Goal: Task Accomplishment & Management: Complete application form

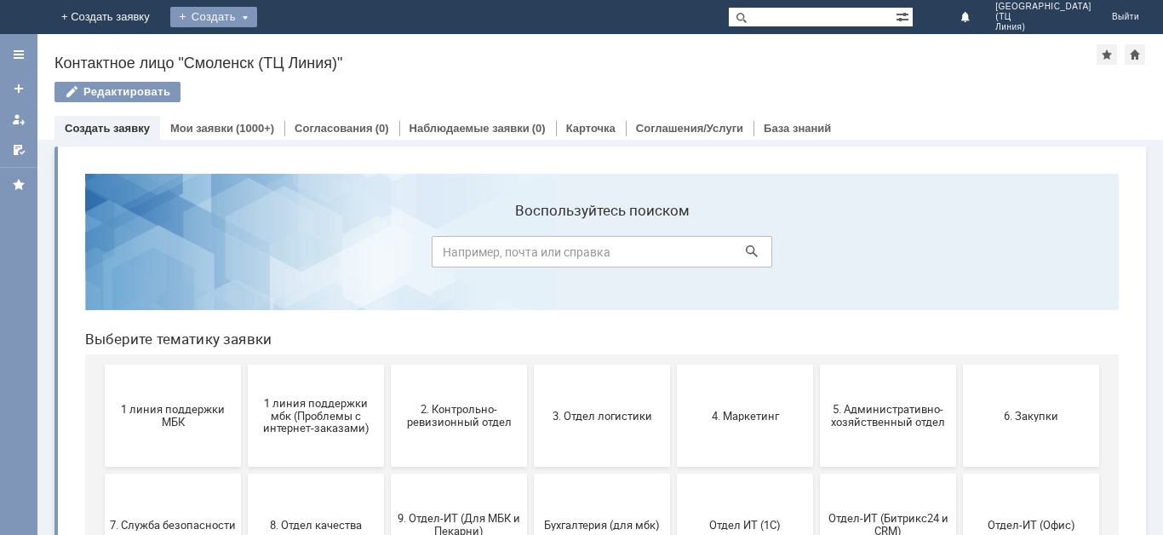
click at [257, 19] on div "Создать" at bounding box center [213, 17] width 87 height 20
click at [303, 49] on link "Заявка" at bounding box center [238, 51] width 129 height 20
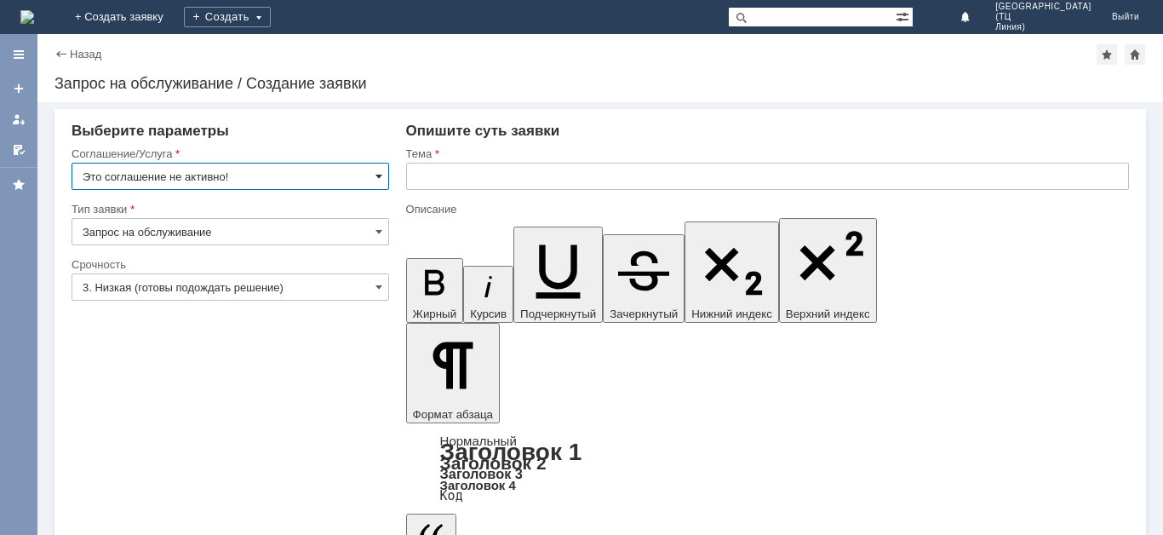
click at [378, 175] on span at bounding box center [379, 176] width 7 height 14
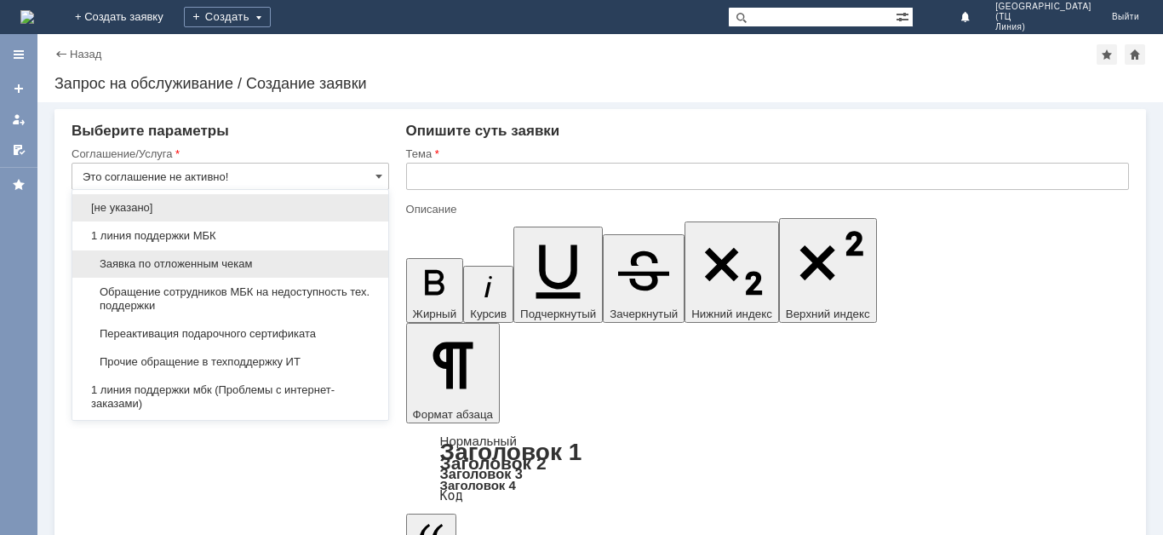
click at [308, 263] on span "Заявка по отложенным чекам" at bounding box center [231, 264] width 296 height 14
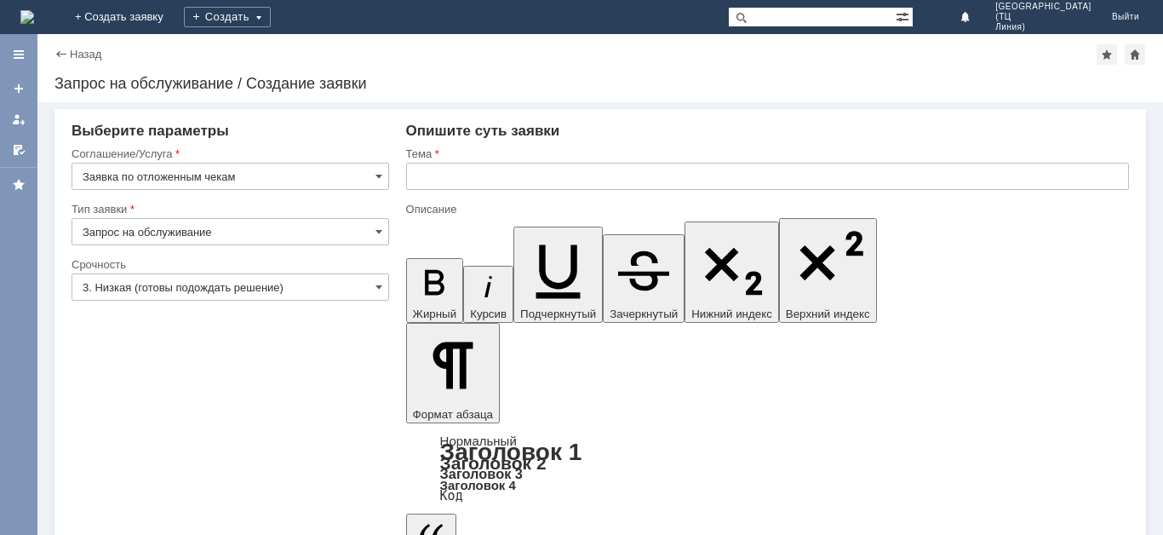
type input "Заявка по отложенным чекам"
click at [376, 285] on span at bounding box center [379, 287] width 7 height 14
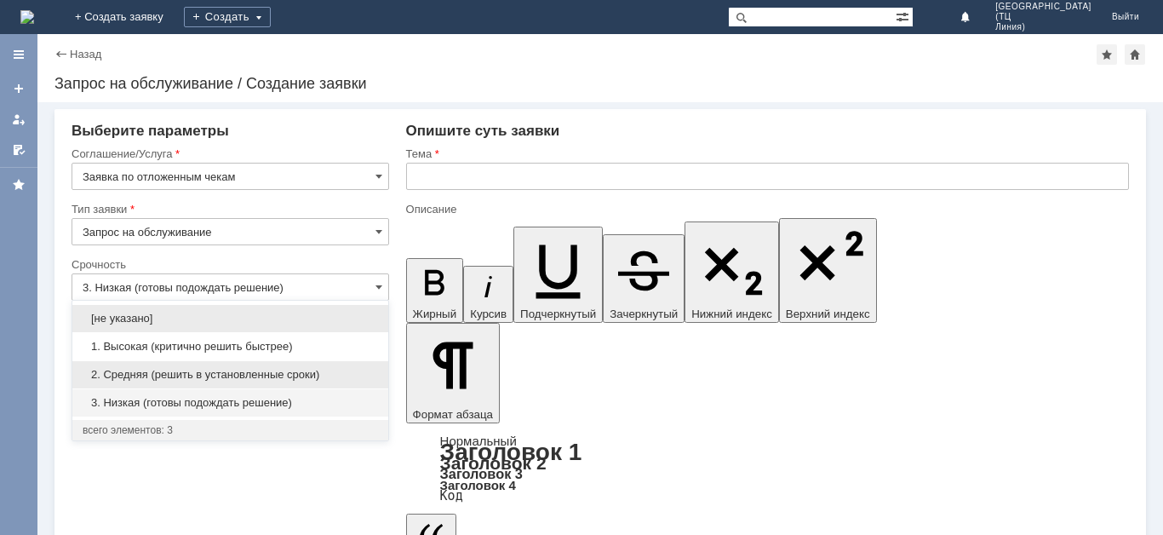
click at [272, 375] on span "2. Средняя (решить в установленные сроки)" at bounding box center [231, 375] width 296 height 14
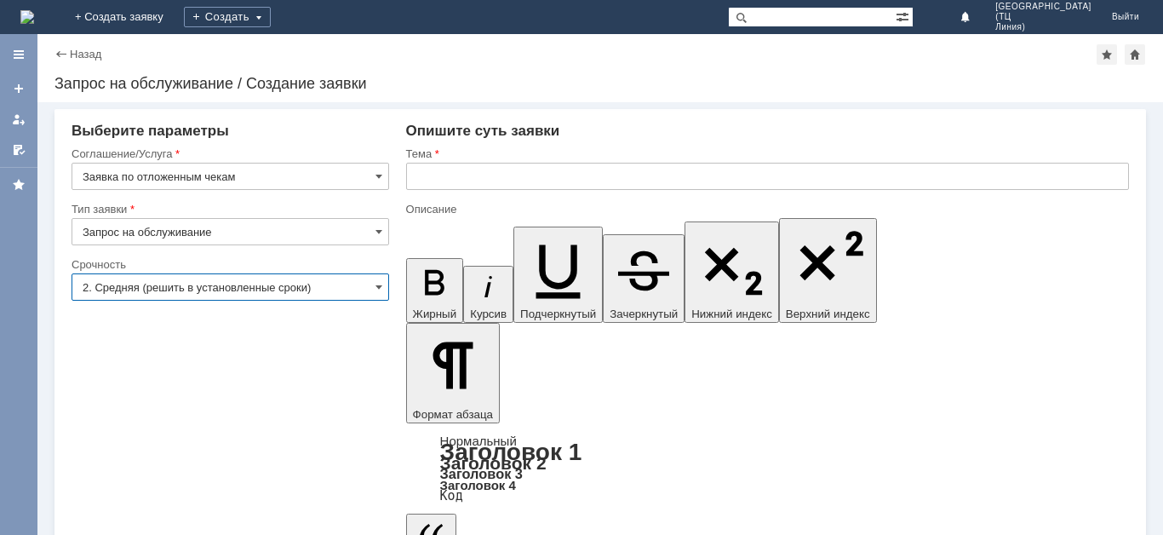
type input "2. Средняя (решить в установленные сроки)"
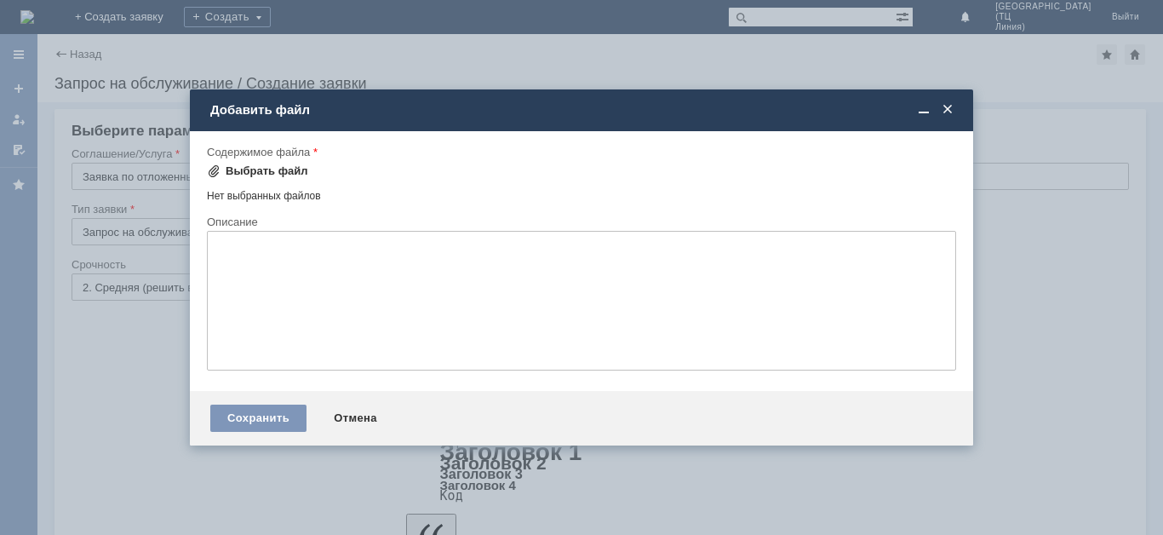
click at [249, 169] on div "Выбрать файл" at bounding box center [267, 171] width 83 height 14
click at [942, 106] on span at bounding box center [947, 109] width 17 height 15
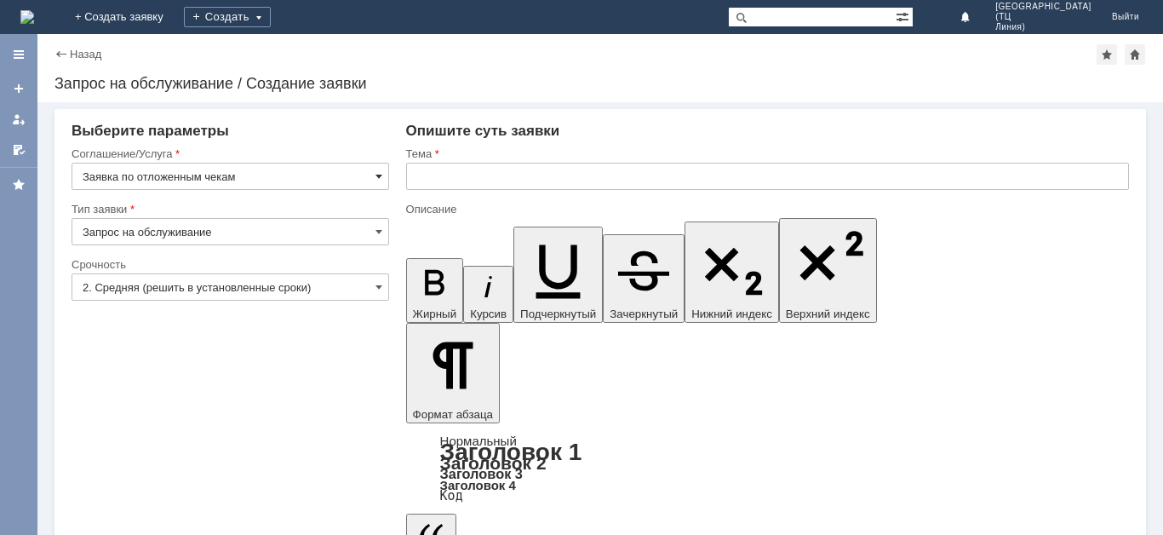
click at [381, 174] on span at bounding box center [379, 176] width 7 height 14
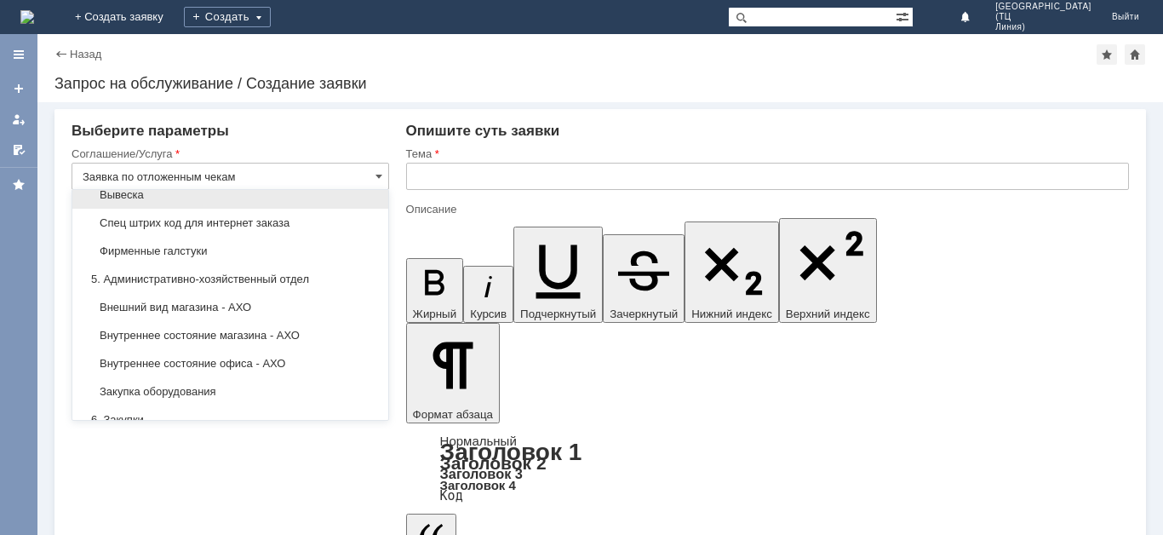
scroll to position [1029, 0]
